Goal: Download file/media

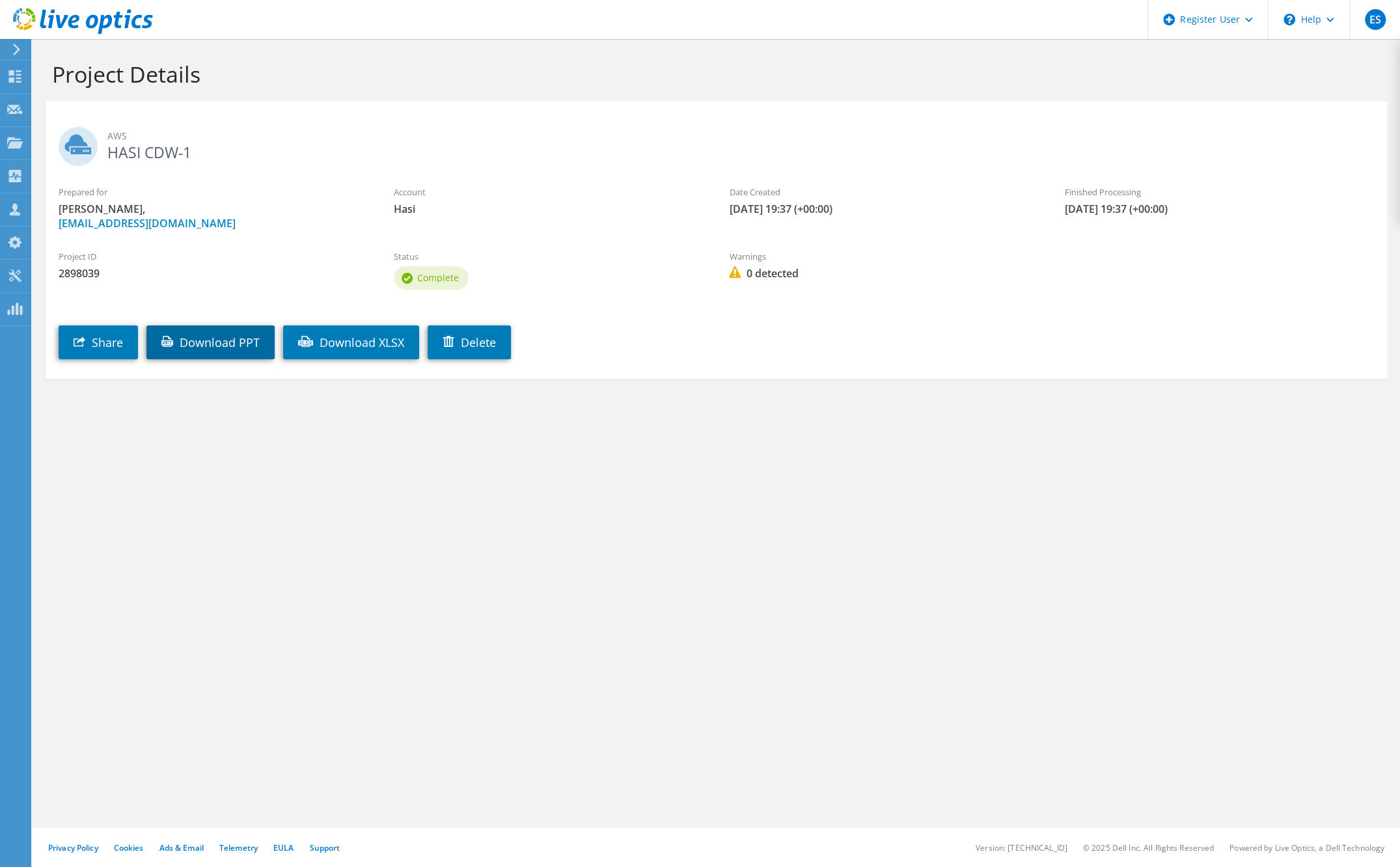
click at [252, 329] on link "Download PPT" at bounding box center [211, 343] width 128 height 34
click at [1353, 254] on div "Project ID 2898039 Status Complete Warnings 0 detected" at bounding box center [716, 268] width 1342 height 62
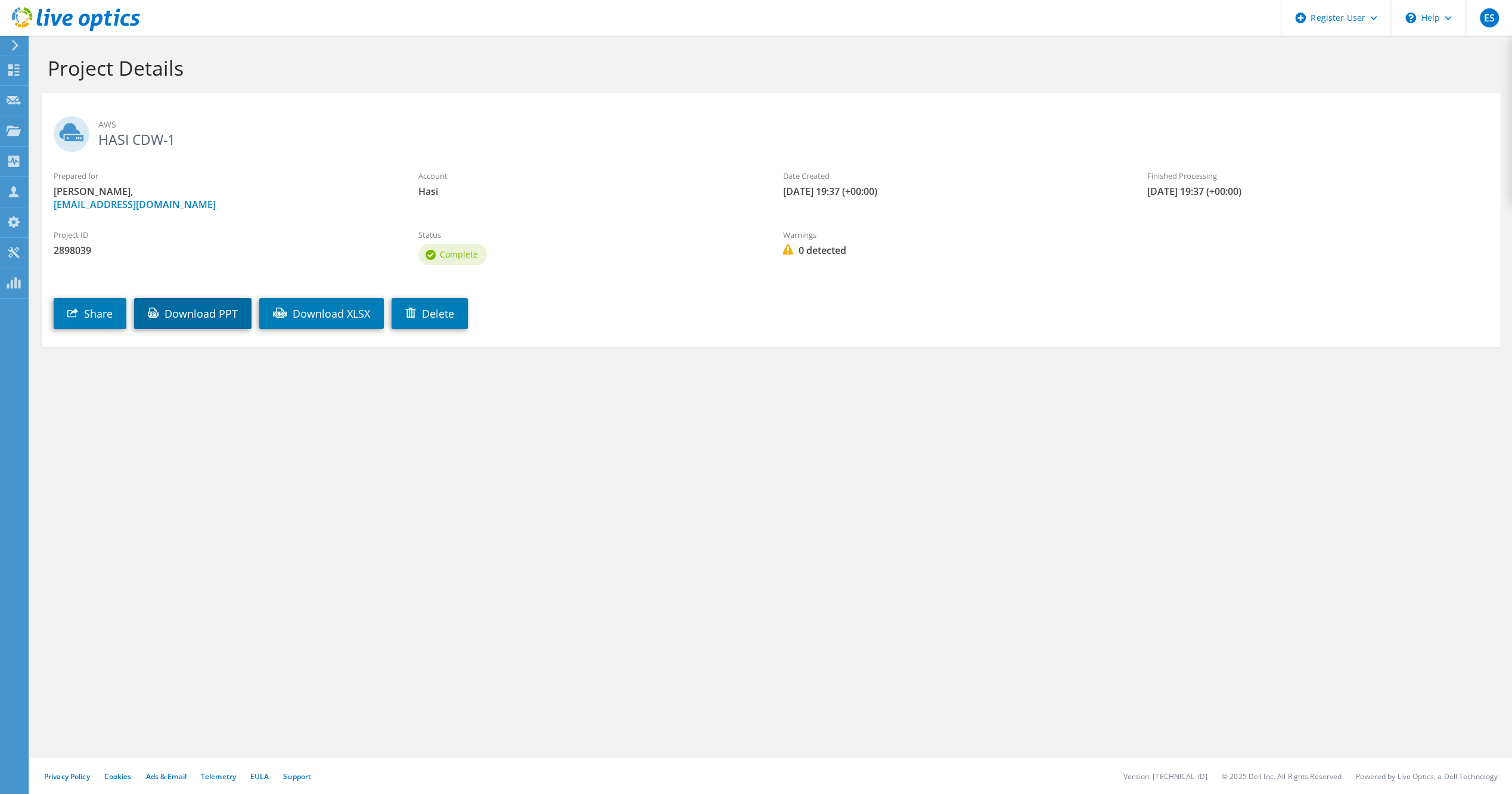
click at [202, 316] on link "Download PPT" at bounding box center [193, 314] width 117 height 31
click at [223, 304] on link "Download XLSX" at bounding box center [196, 314] width 125 height 31
